Goal: Navigation & Orientation: Find specific page/section

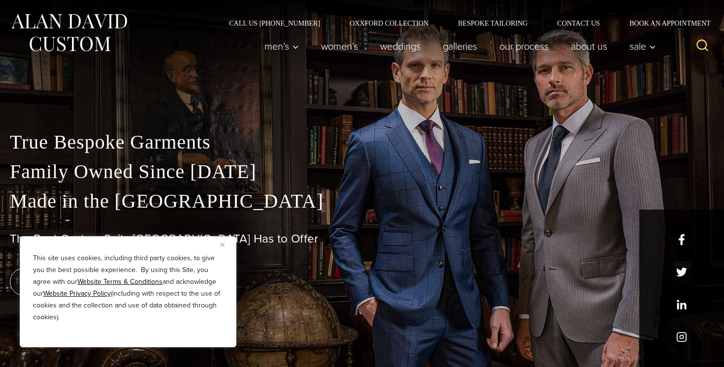
click at [225, 245] on button "Close" at bounding box center [226, 245] width 12 height 12
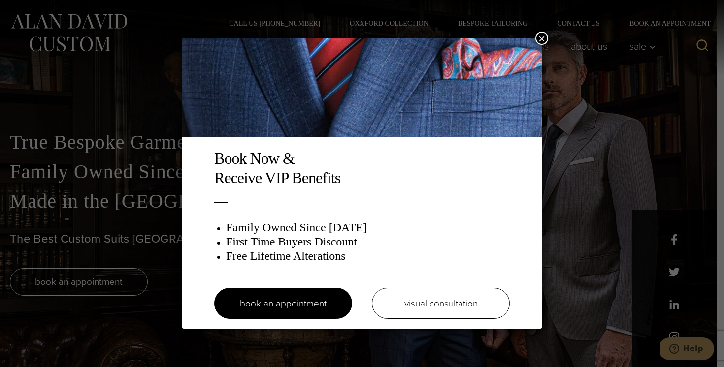
click at [543, 39] on button "×" at bounding box center [541, 38] width 13 height 13
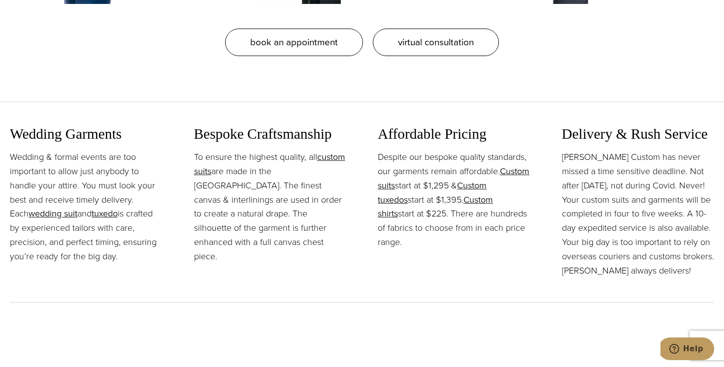
scroll to position [1145, 0]
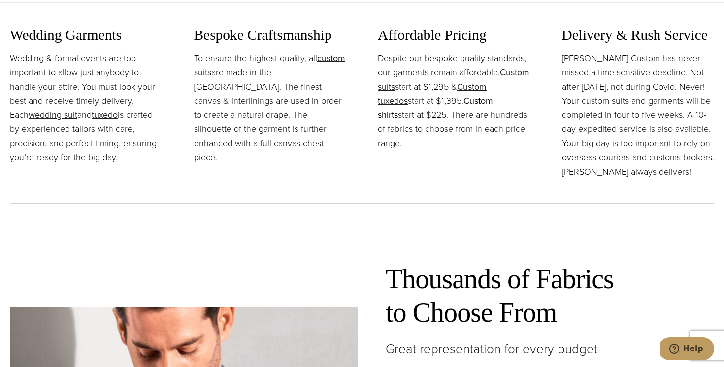
click at [476, 104] on link "Custom shirts" at bounding box center [435, 108] width 115 height 27
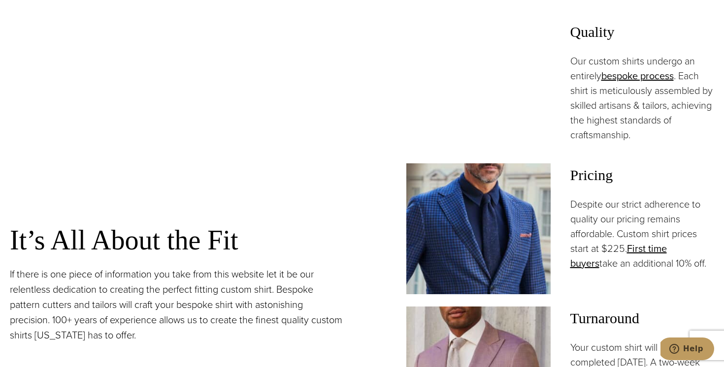
scroll to position [579, 0]
